Goal: Find specific fact: Find specific fact

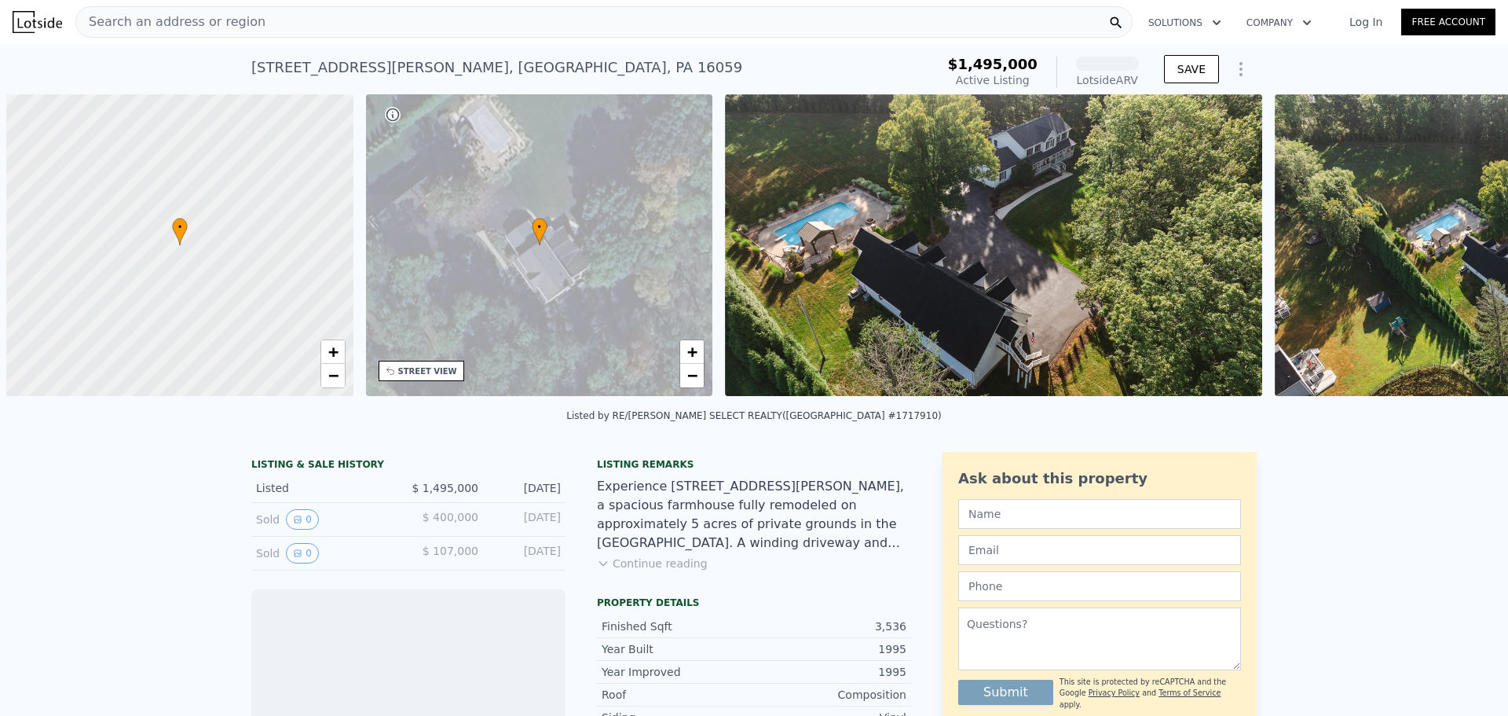
scroll to position [0, 6]
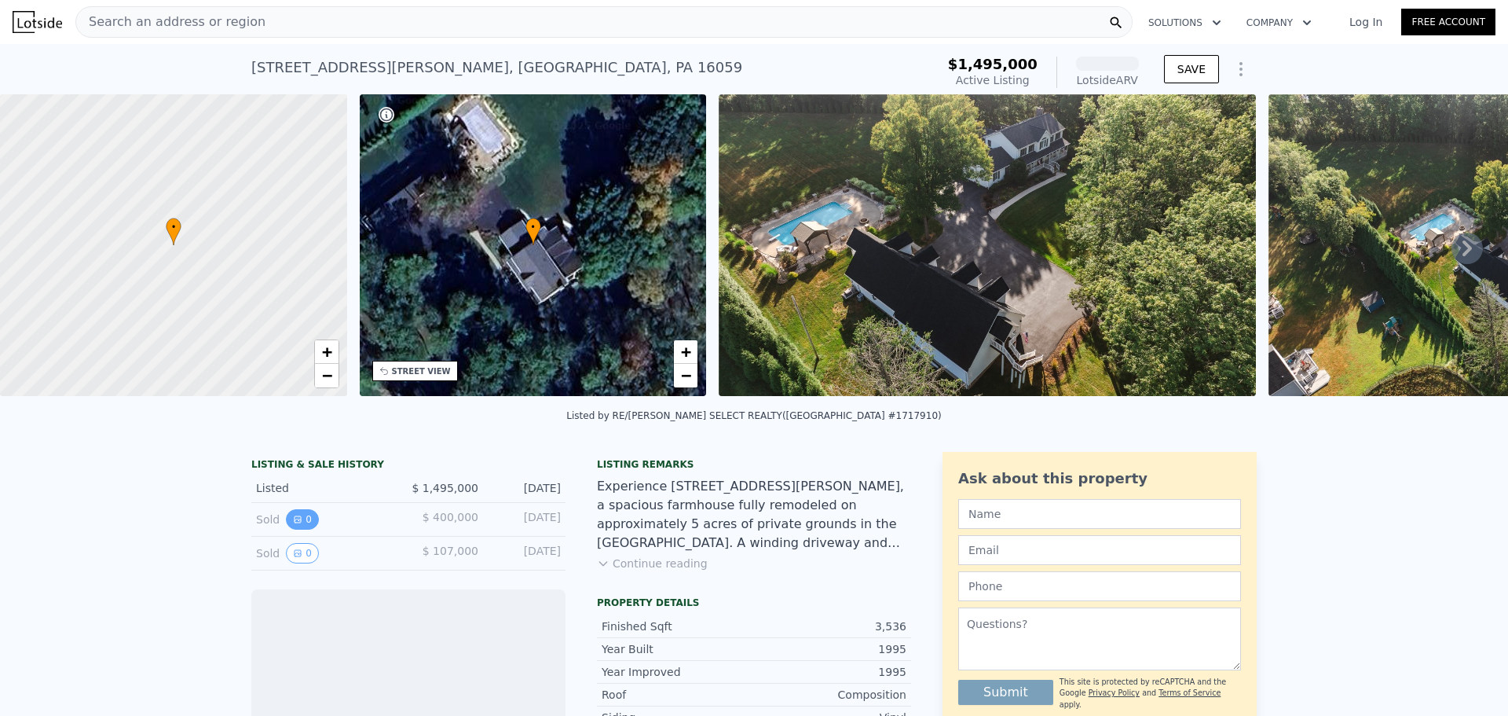
click at [286, 529] on button "0" at bounding box center [302, 519] width 33 height 20
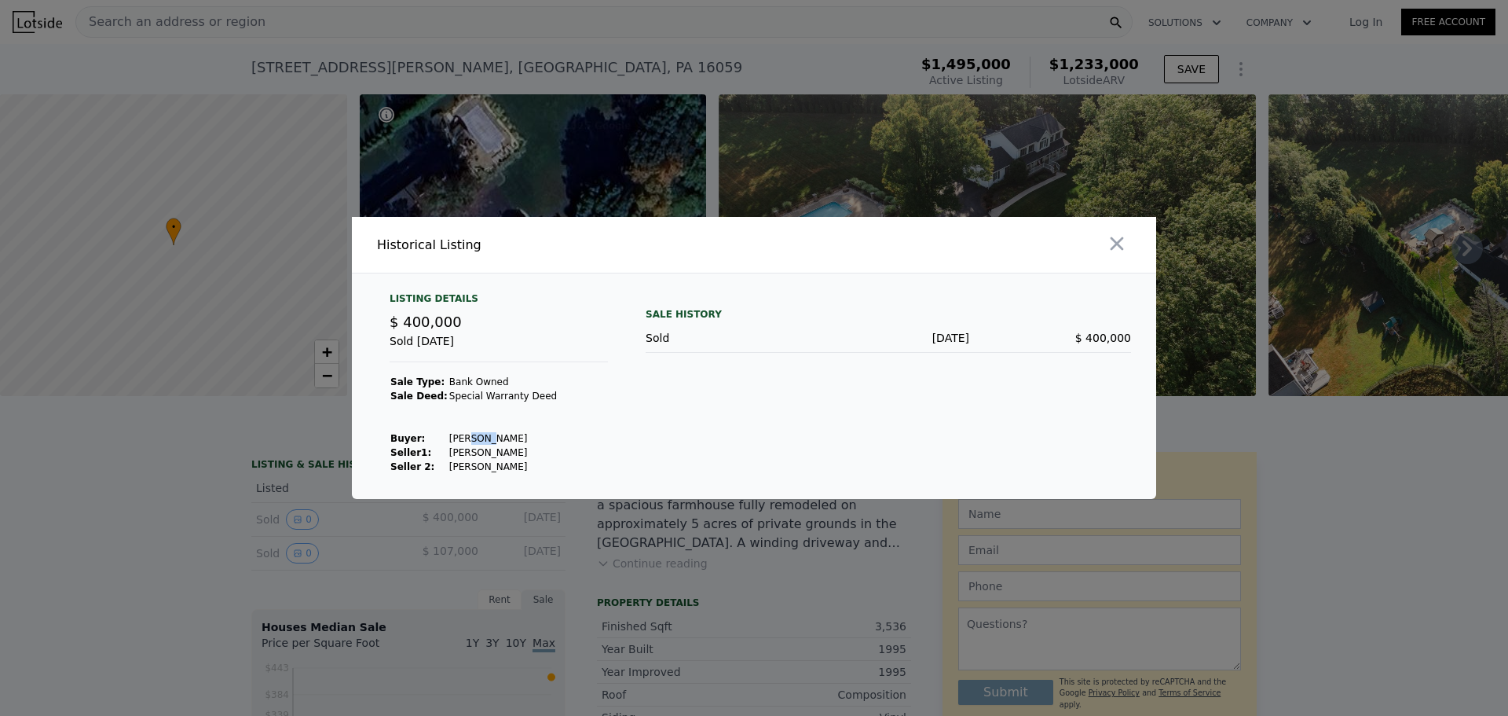
drag, startPoint x: 455, startPoint y: 438, endPoint x: 473, endPoint y: 439, distance: 18.1
click at [467, 439] on td "[PERSON_NAME]" at bounding box center [502, 438] width 109 height 14
click at [478, 439] on td "[PERSON_NAME]" at bounding box center [502, 438] width 109 height 14
drag, startPoint x: 497, startPoint y: 436, endPoint x: 438, endPoint y: 437, distance: 58.9
click at [448, 437] on td "[PERSON_NAME]" at bounding box center [502, 438] width 109 height 14
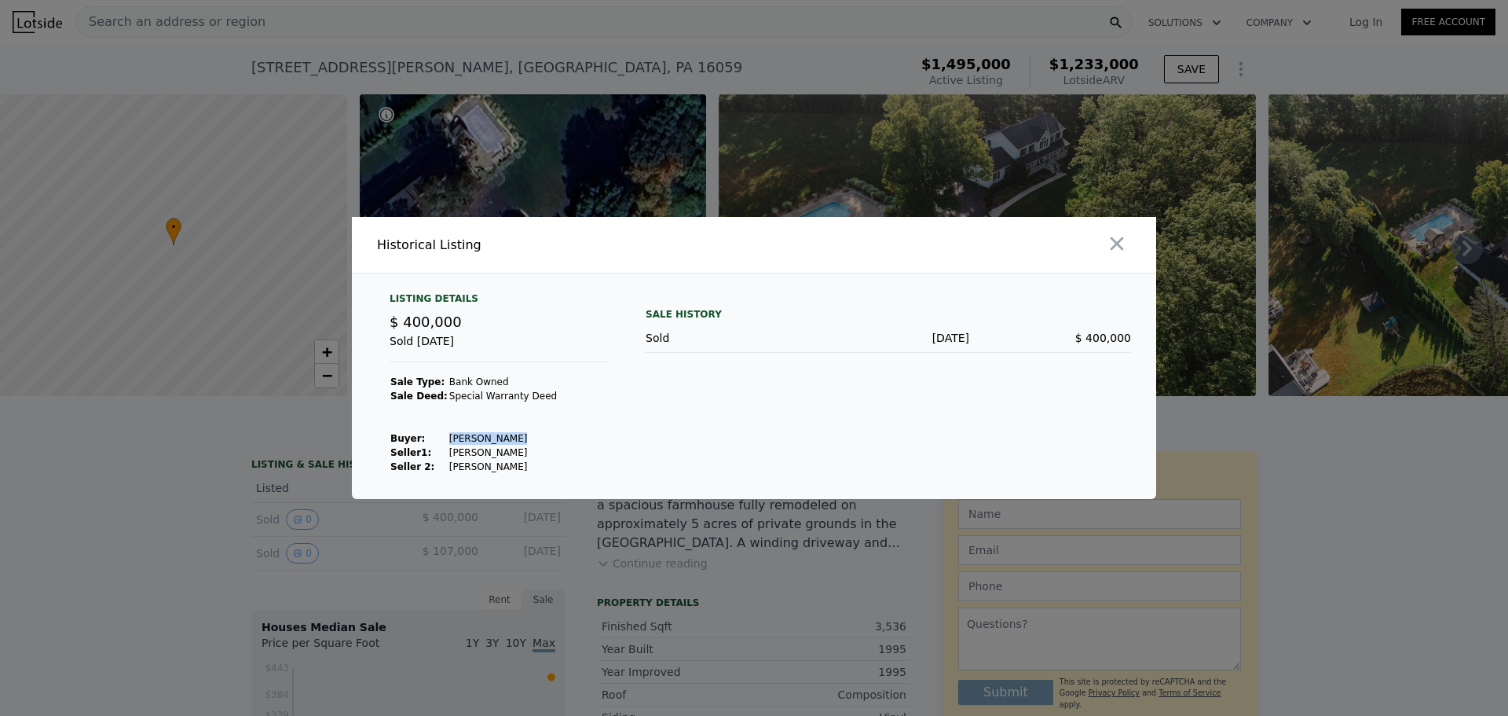
copy td "[PERSON_NAME]"
click at [196, 445] on div at bounding box center [754, 358] width 1508 height 716
